Goal: Task Accomplishment & Management: Manage account settings

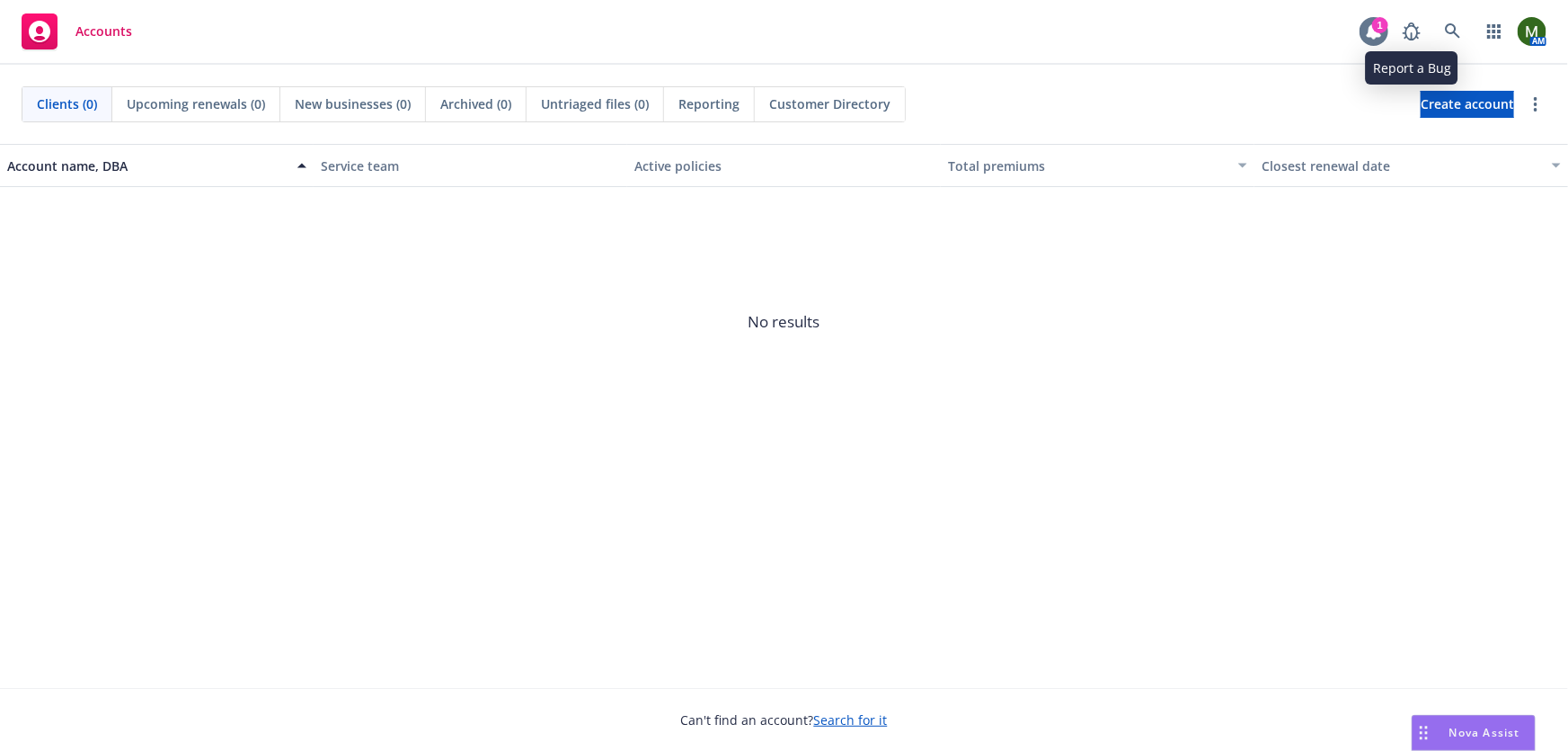
click at [1375, 35] on icon at bounding box center [1374, 31] width 15 height 17
click at [1459, 27] on icon at bounding box center [1453, 31] width 17 height 17
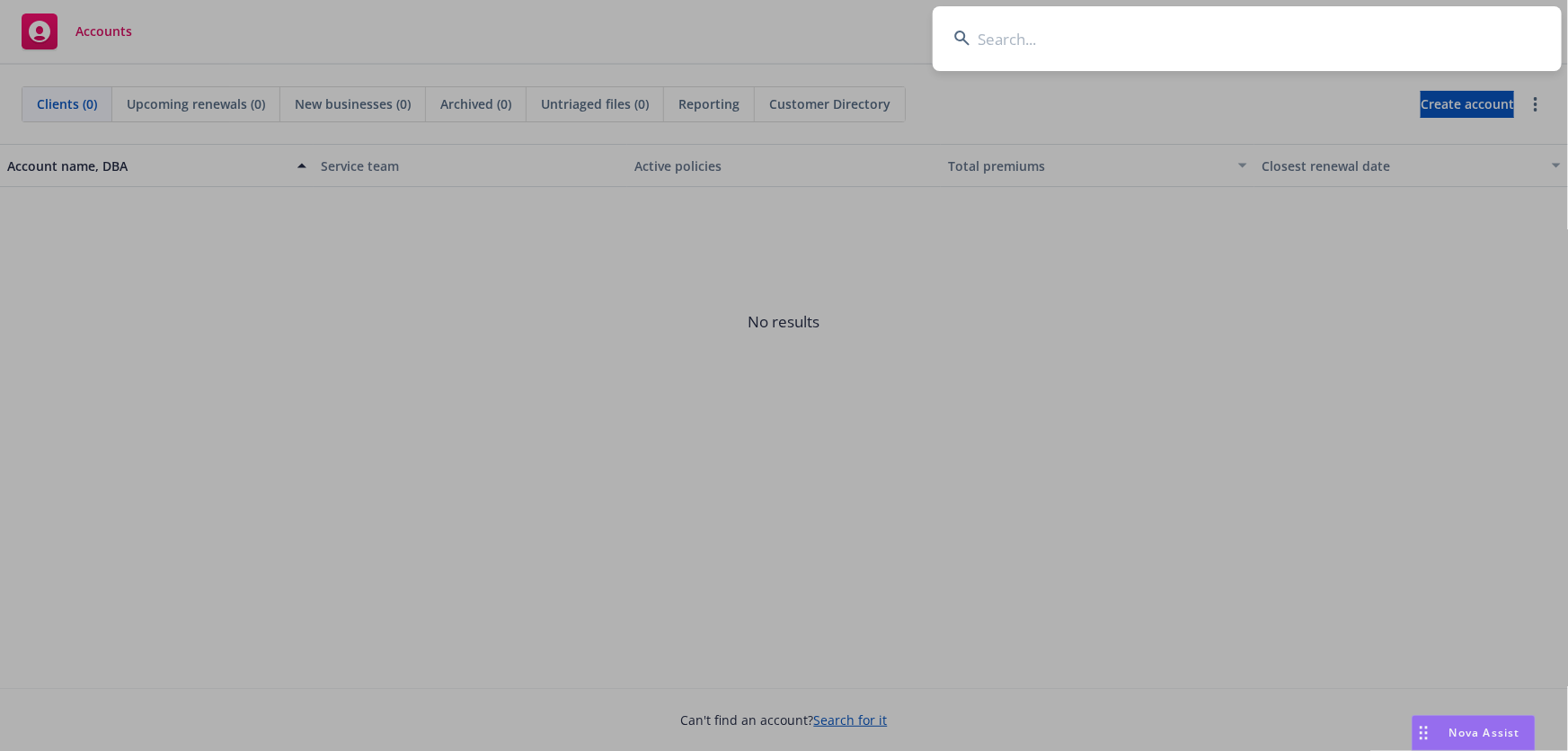
click at [1375, 51] on input at bounding box center [1247, 38] width 629 height 64
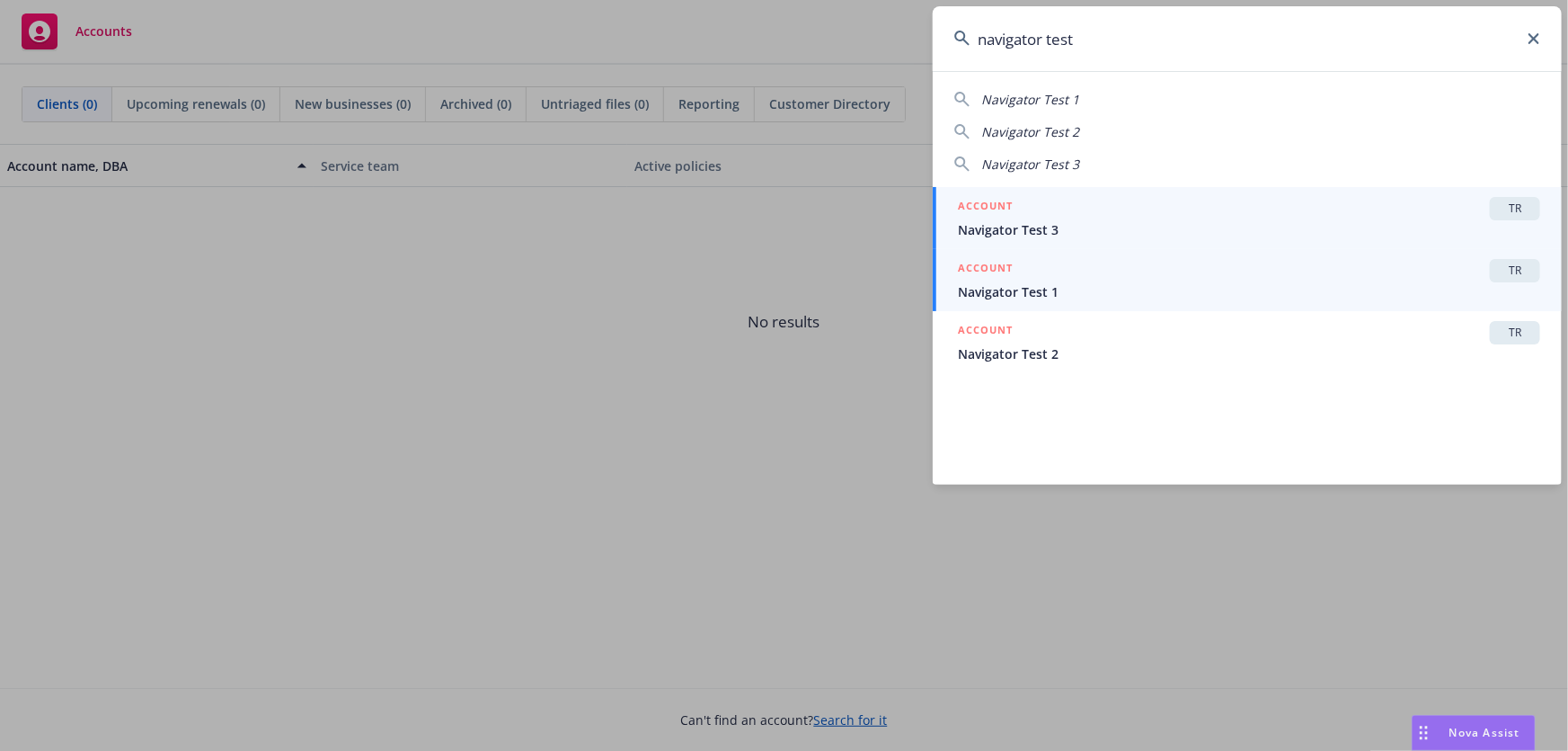
type input "navigator test"
click at [1050, 295] on span "Navigator Test 1" at bounding box center [1249, 291] width 582 height 19
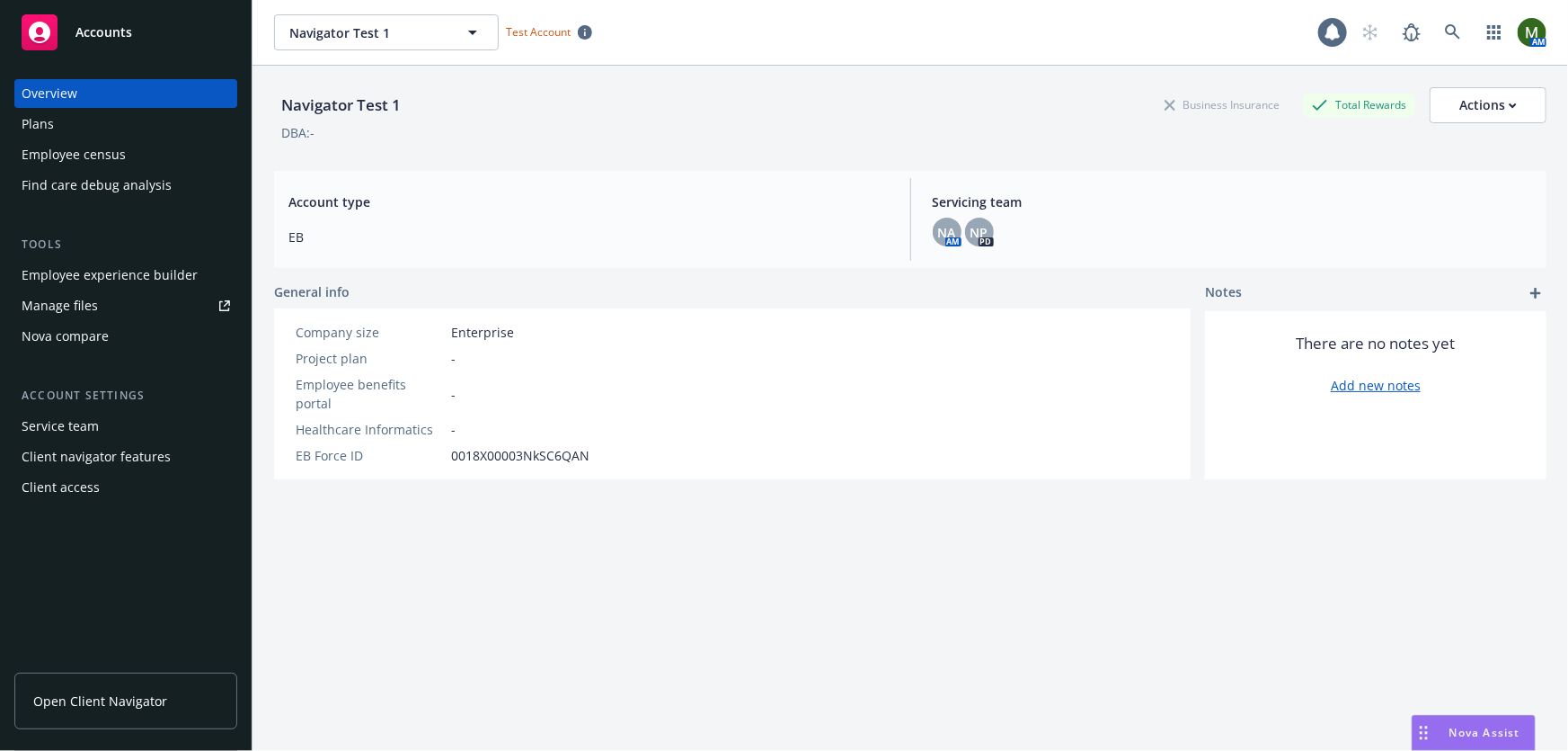
click at [48, 117] on div "Plans" at bounding box center [37, 123] width 32 height 28
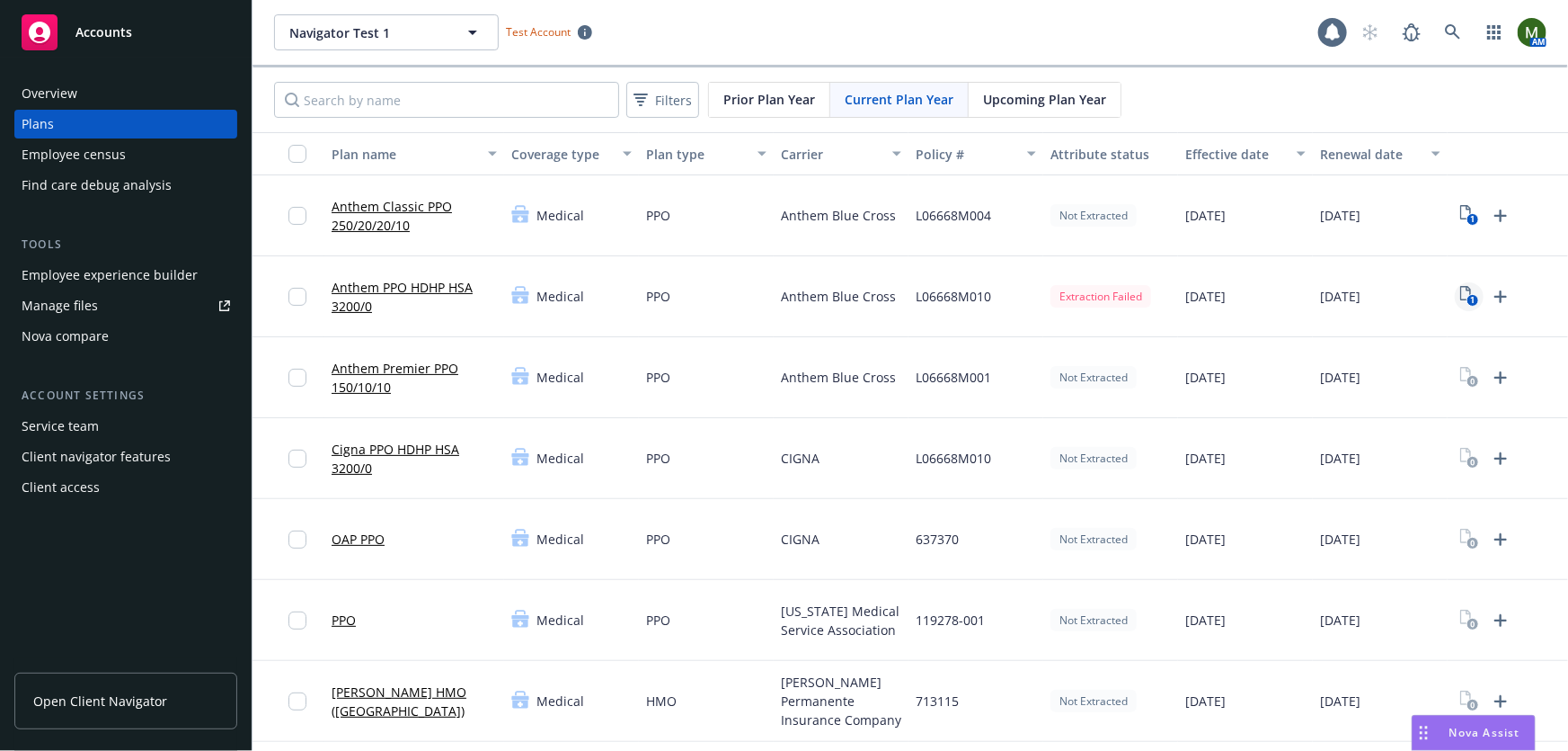
click at [1466, 294] on icon "1" at bounding box center [1470, 296] width 19 height 20
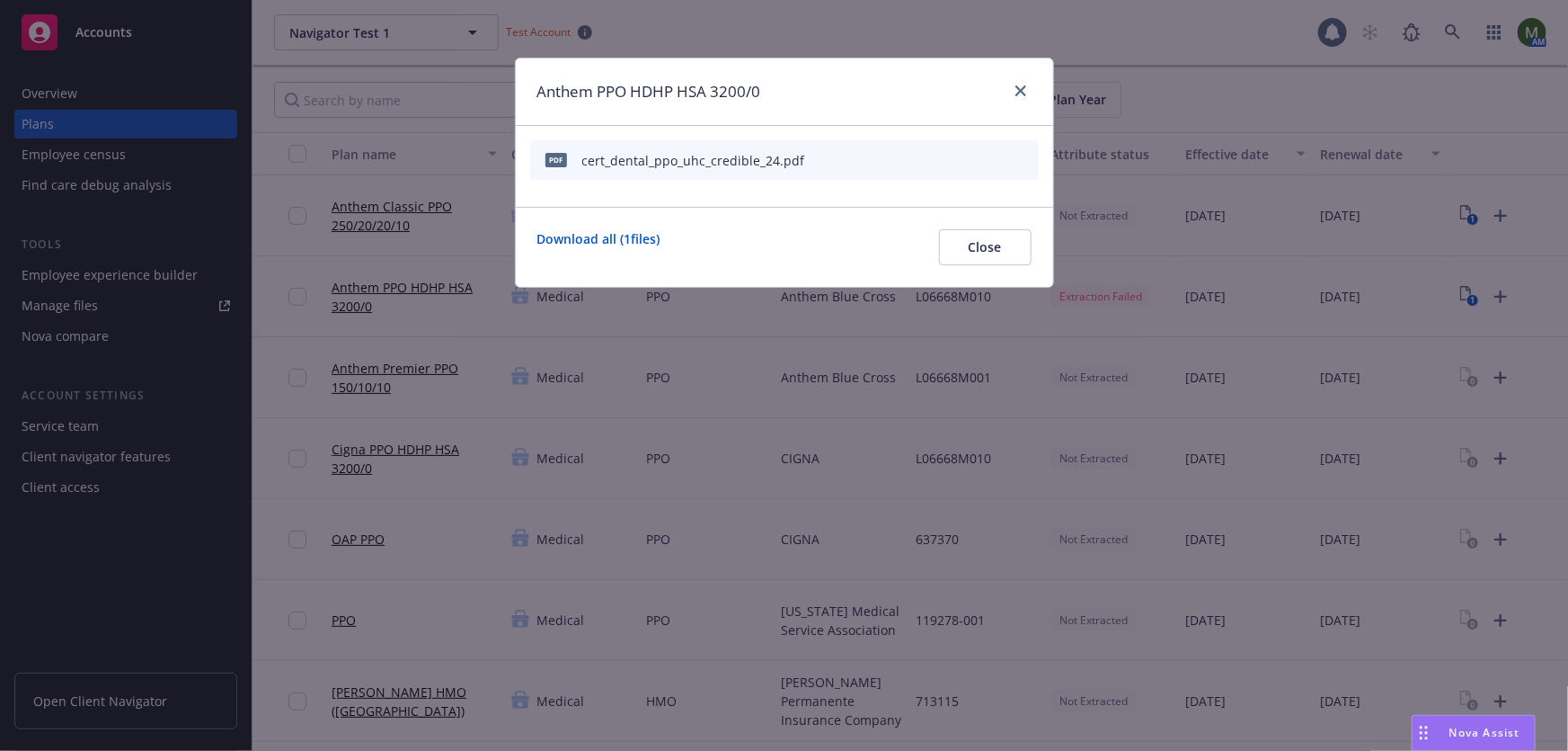
click at [1017, 152] on icon "archive file" at bounding box center [1023, 159] width 15 height 15
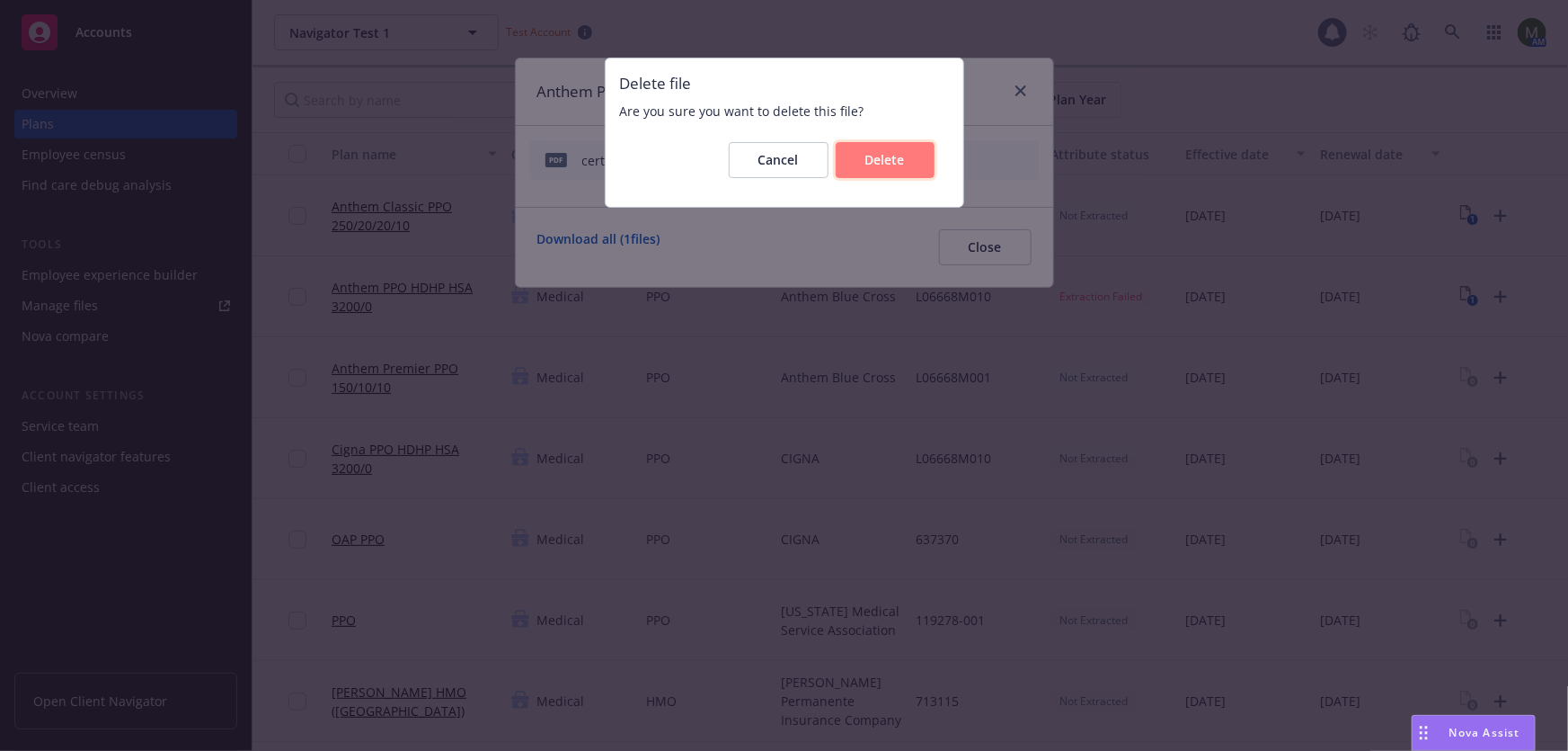
click at [905, 165] on button "Delete" at bounding box center [884, 160] width 98 height 36
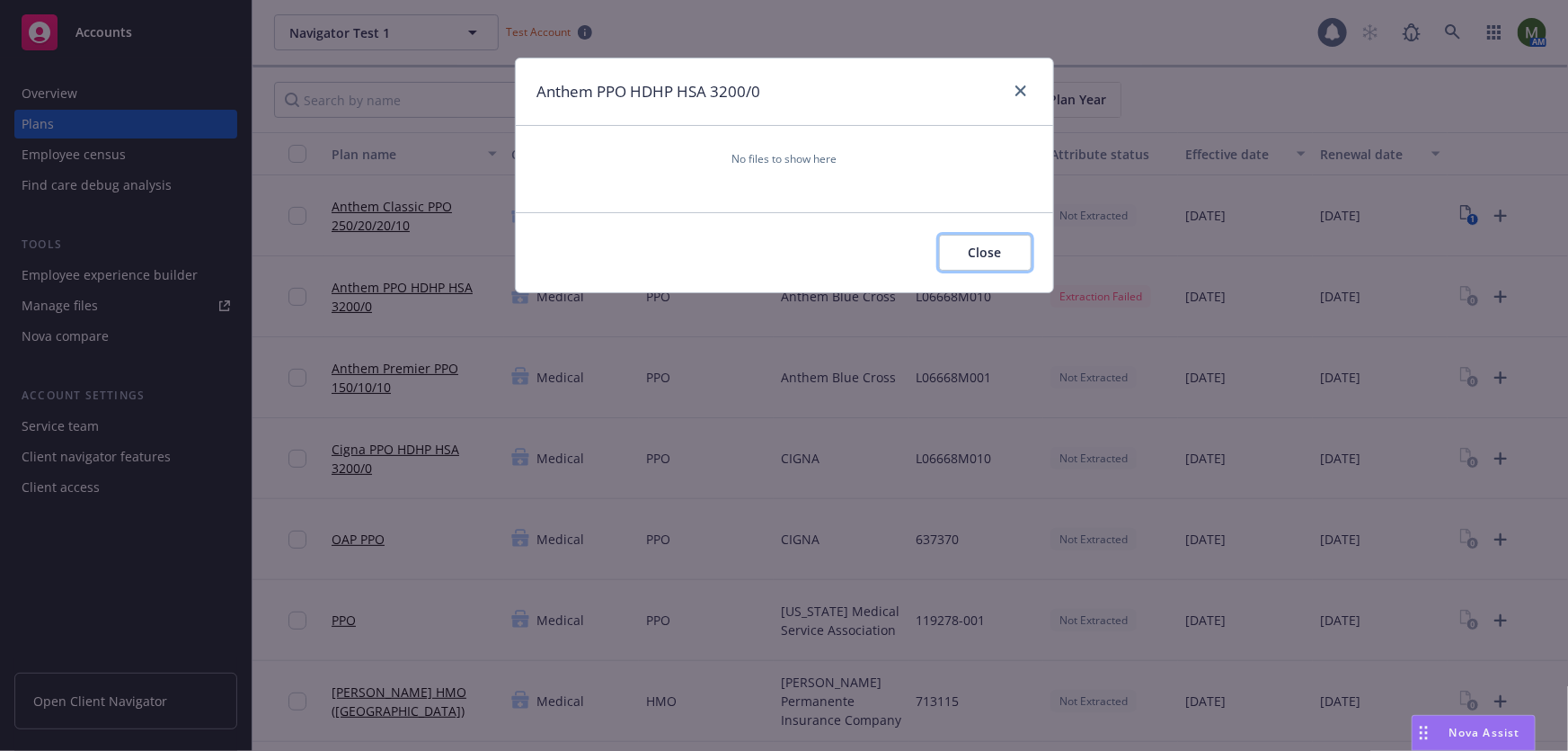
drag, startPoint x: 1015, startPoint y: 258, endPoint x: 1474, endPoint y: 336, distance: 465.6
click at [1015, 258] on button "Close" at bounding box center [985, 253] width 93 height 36
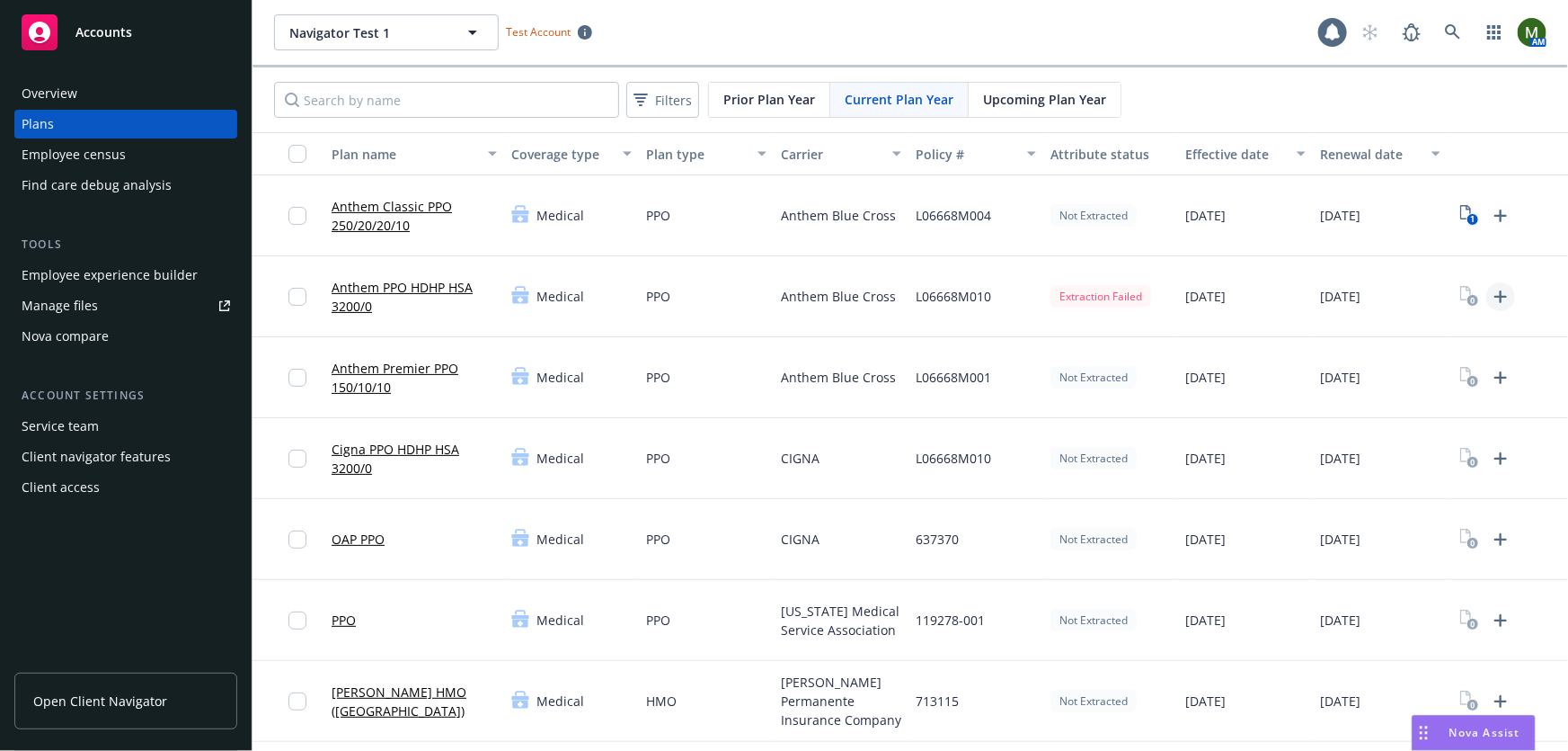
click at [1509, 299] on icon "Upload Plan Documents" at bounding box center [1501, 296] width 21 height 21
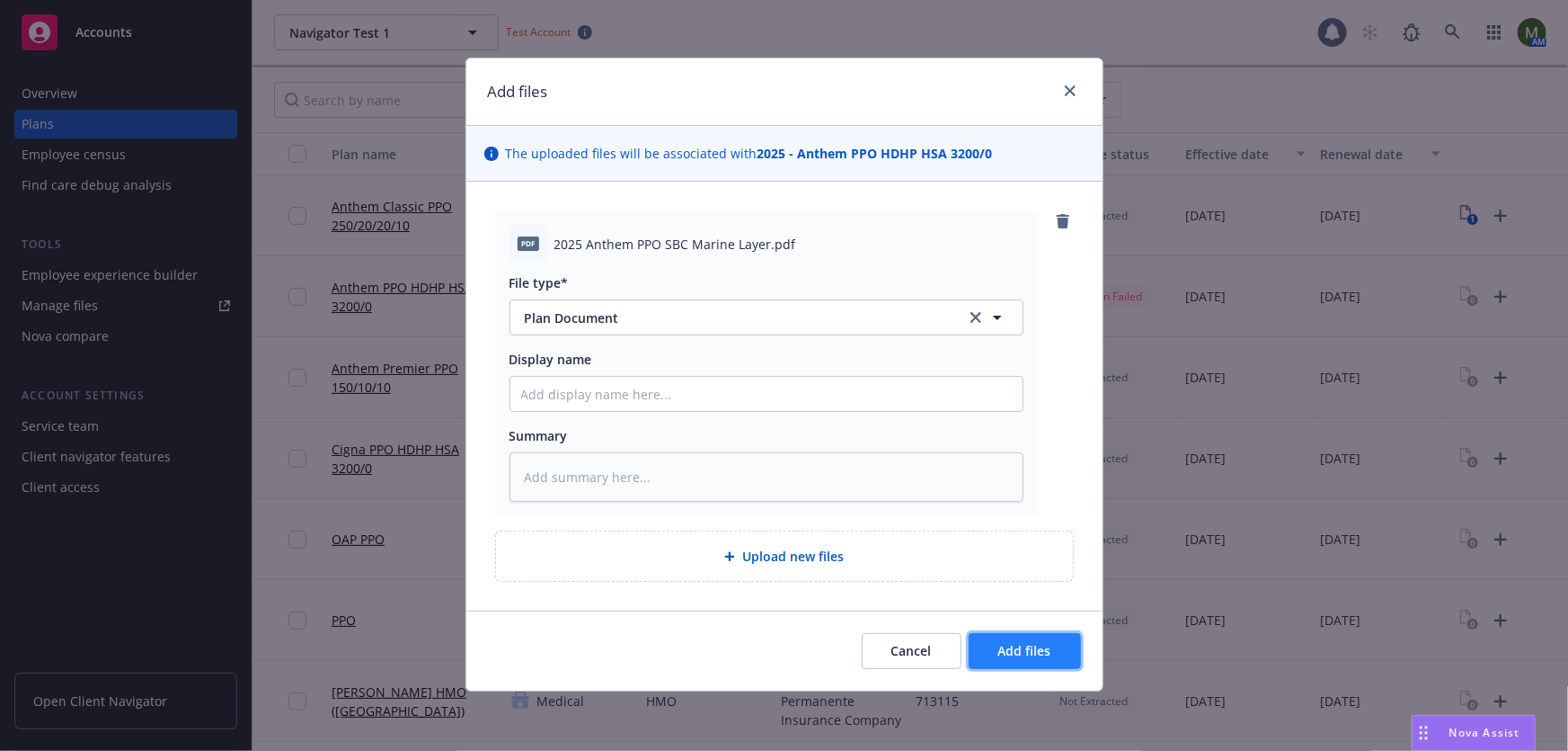
click at [1012, 642] on span "Add files" at bounding box center [1025, 651] width 53 height 18
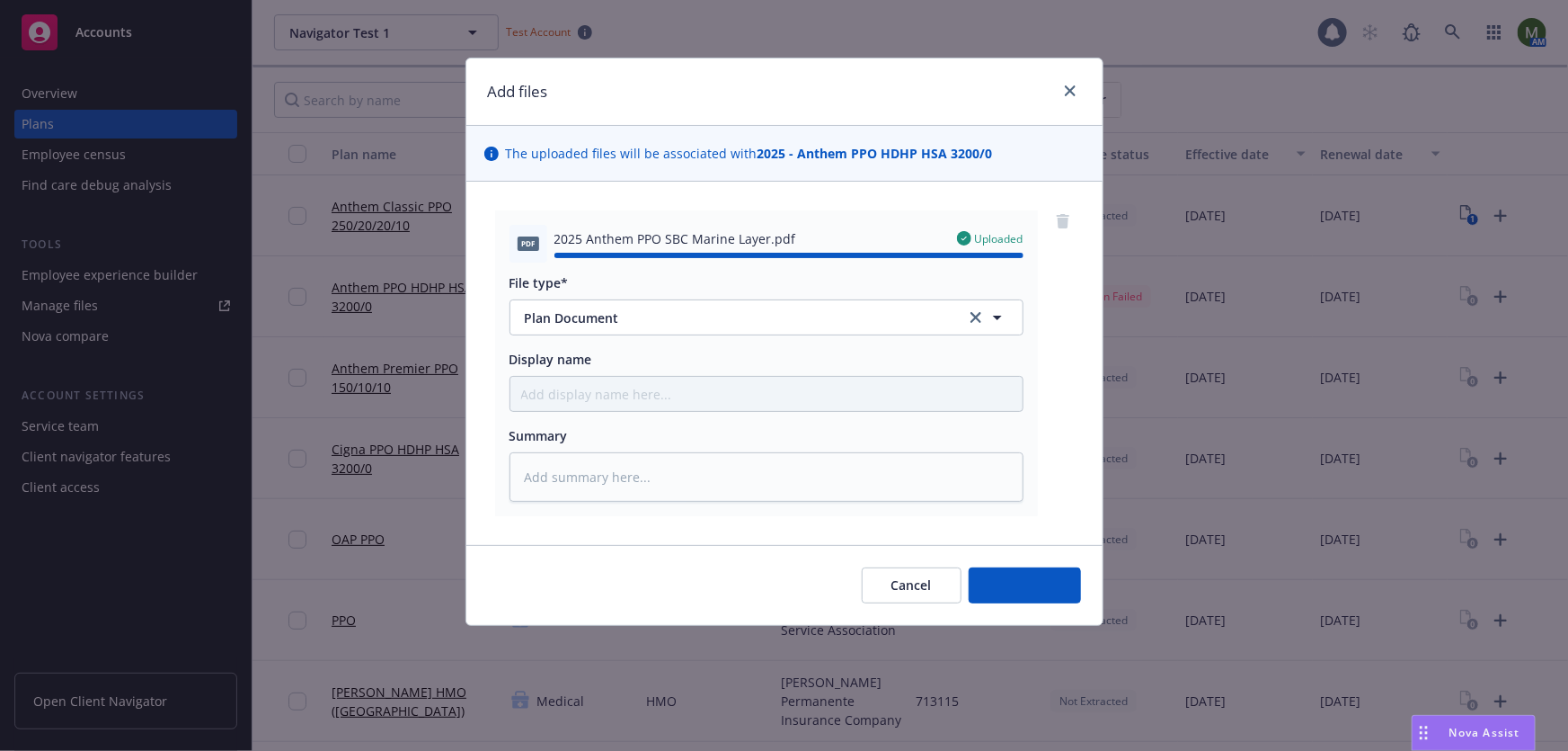
type textarea "x"
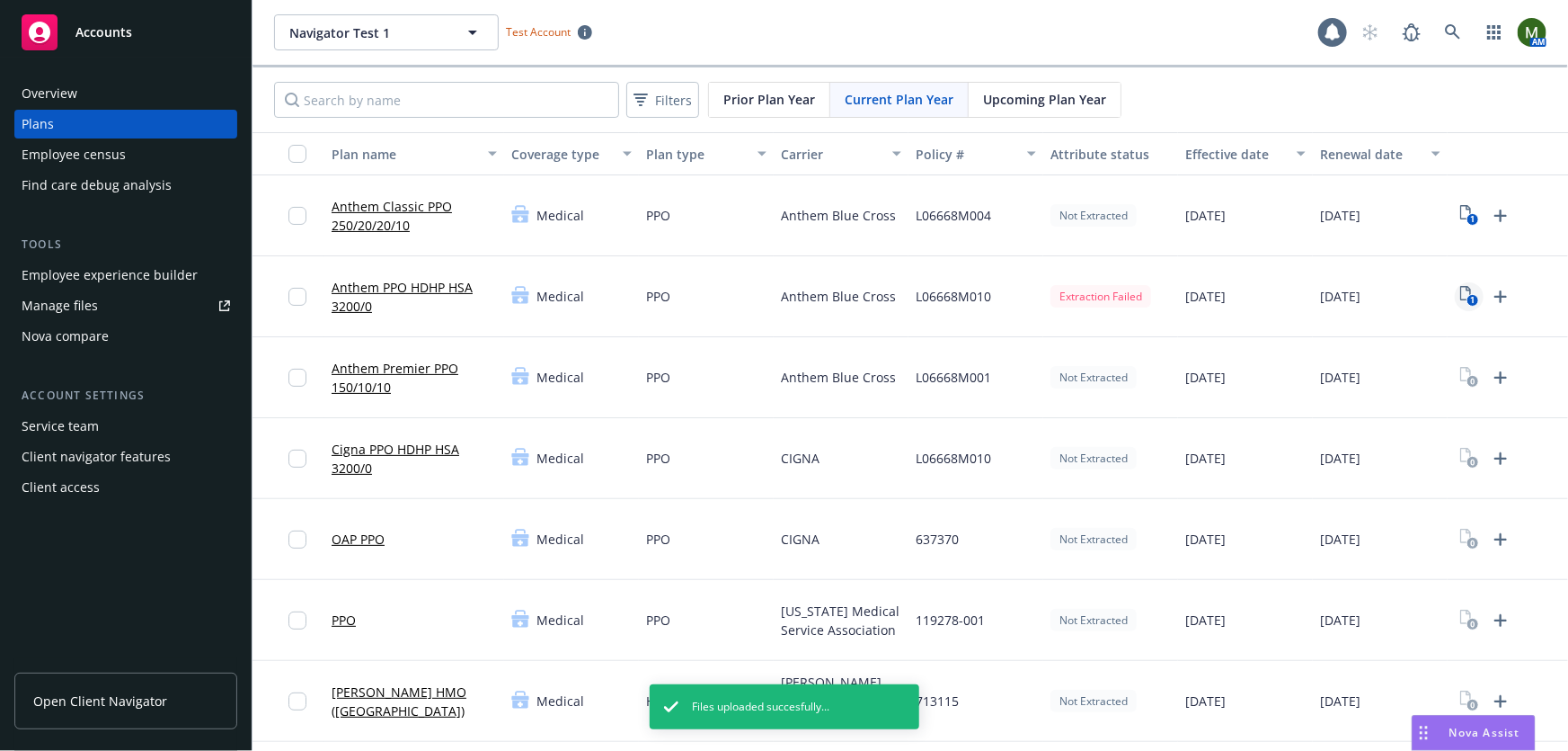
click at [1470, 298] on text "1" at bounding box center [1472, 300] width 5 height 12
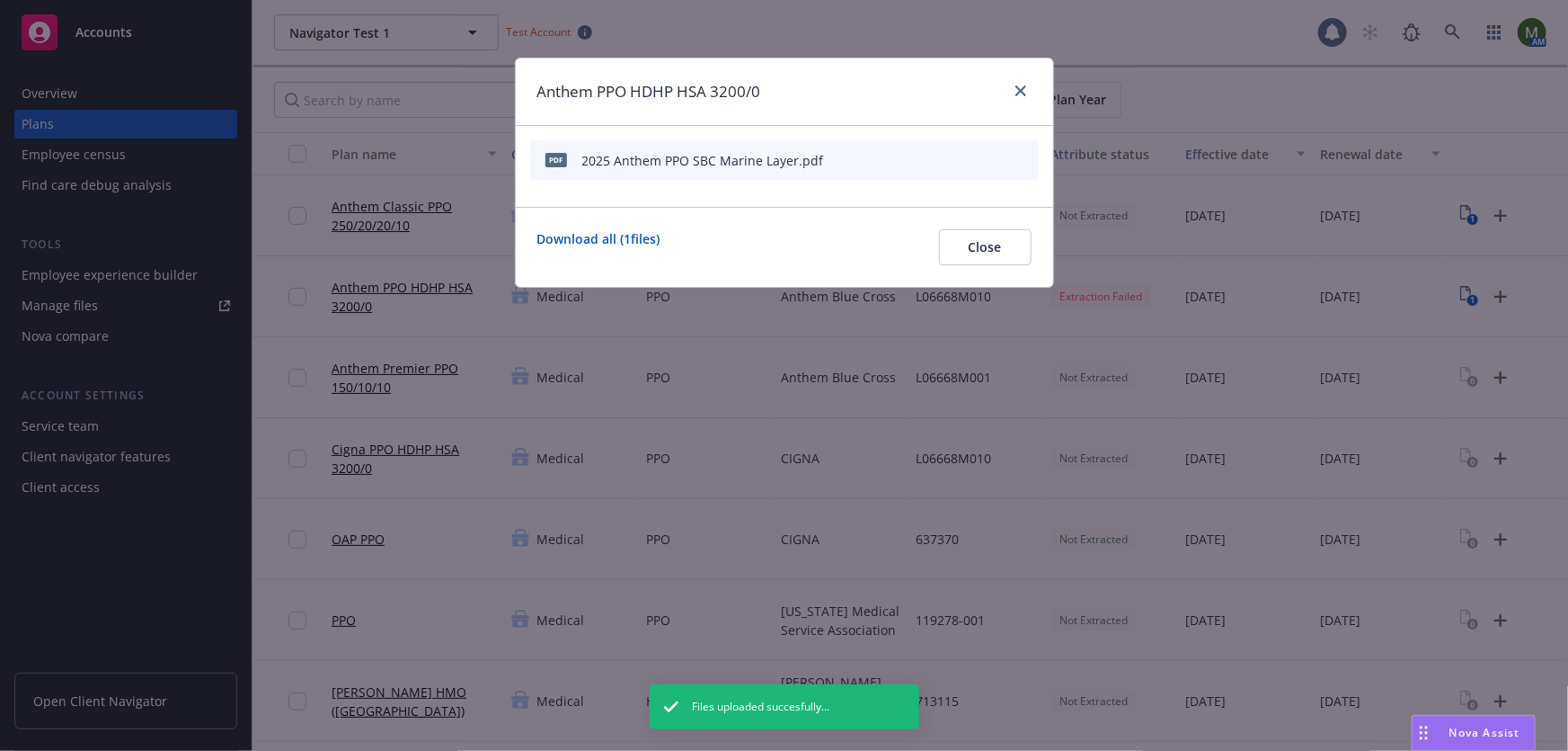
click at [934, 160] on icon "start extraction" at bounding box center [931, 159] width 21 height 21
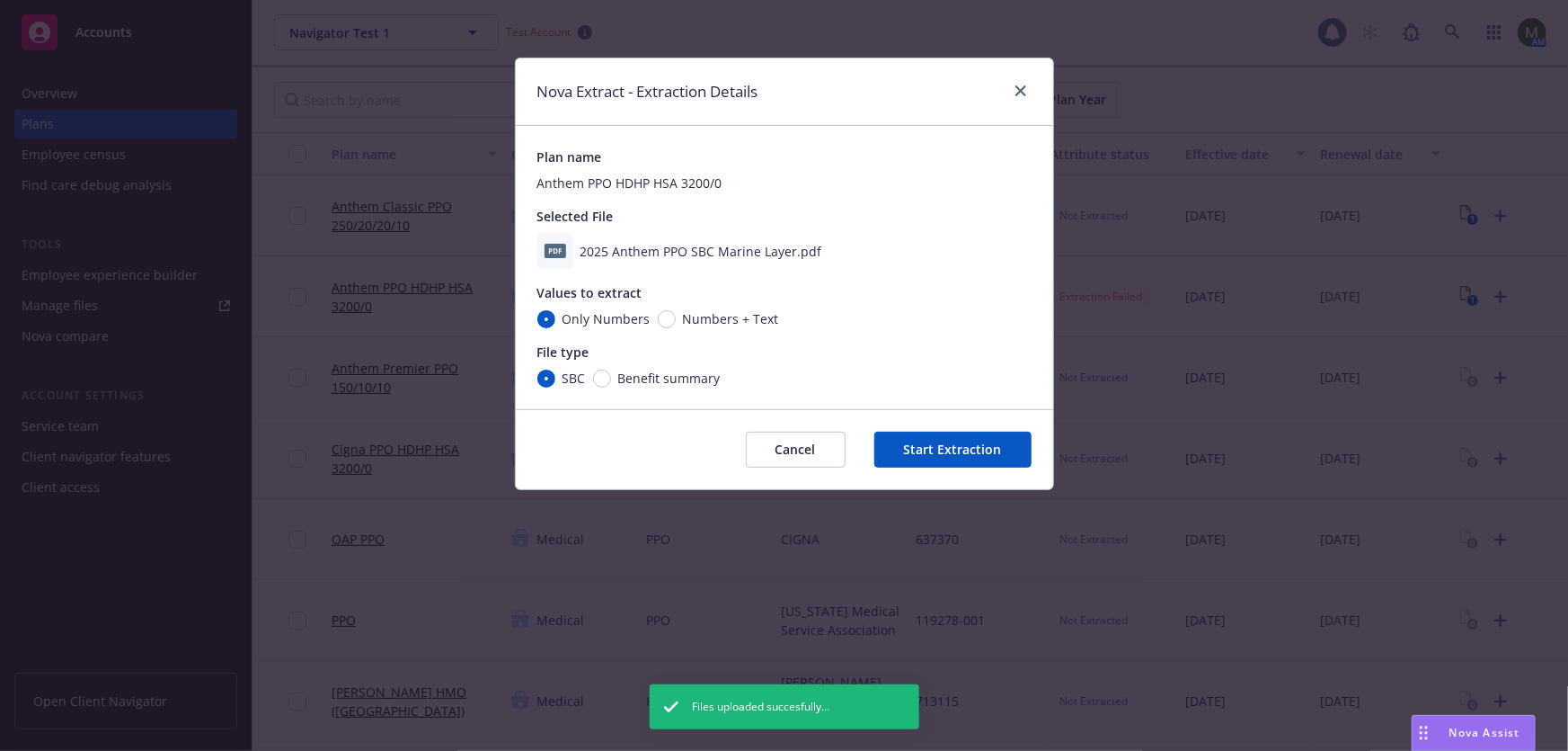
click at [962, 449] on button "Start Extraction" at bounding box center [953, 449] width 157 height 36
